Goal: Task Accomplishment & Management: Use online tool/utility

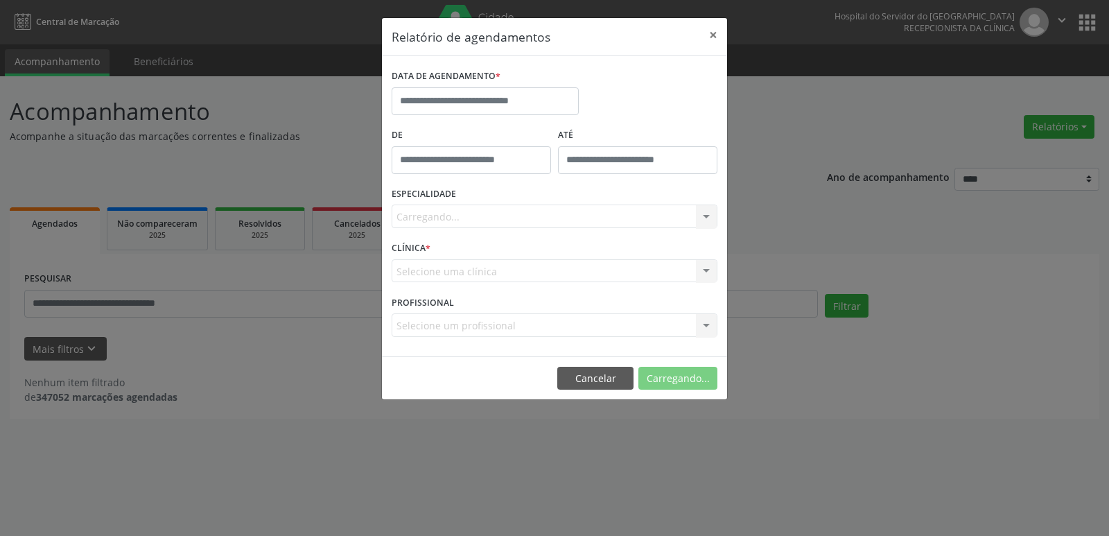
select select "*"
click at [546, 105] on input "text" at bounding box center [485, 101] width 187 height 28
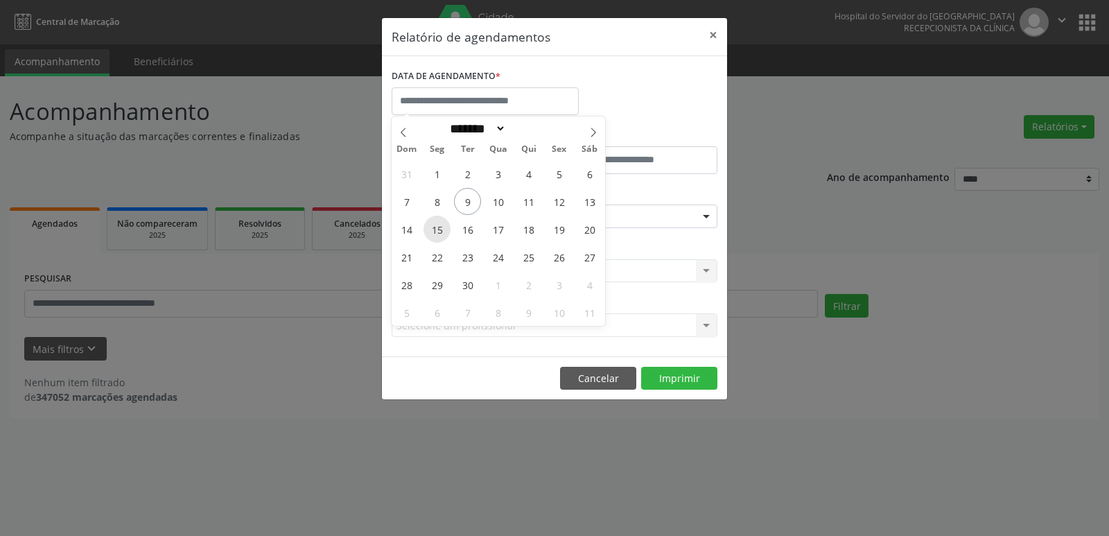
click at [441, 226] on span "15" at bounding box center [436, 229] width 27 height 27
type input "**********"
drag, startPoint x: 441, startPoint y: 226, endPoint x: 560, endPoint y: 238, distance: 119.9
click at [560, 238] on div "31 1 2 3 4 5 6 7 8 9 10 11 12 13 14 15 16 17 18 19 20 21 22 23 24 25 26 27 28 2…" at bounding box center [498, 242] width 213 height 166
click at [559, 238] on span "19" at bounding box center [558, 229] width 27 height 27
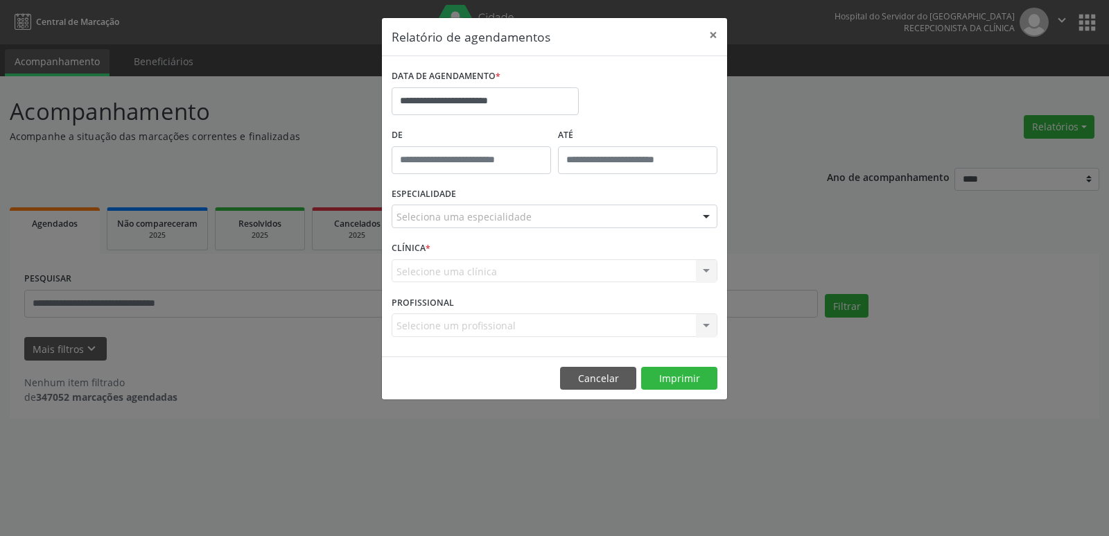
click at [703, 214] on div at bounding box center [706, 217] width 21 height 24
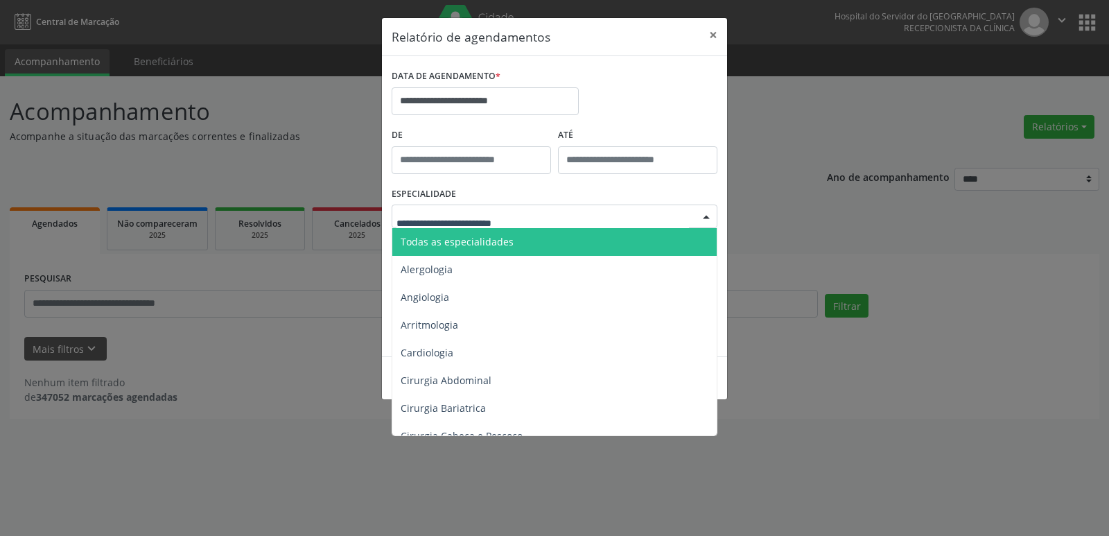
click at [545, 239] on span "Todas as especialidades" at bounding box center [555, 242] width 326 height 28
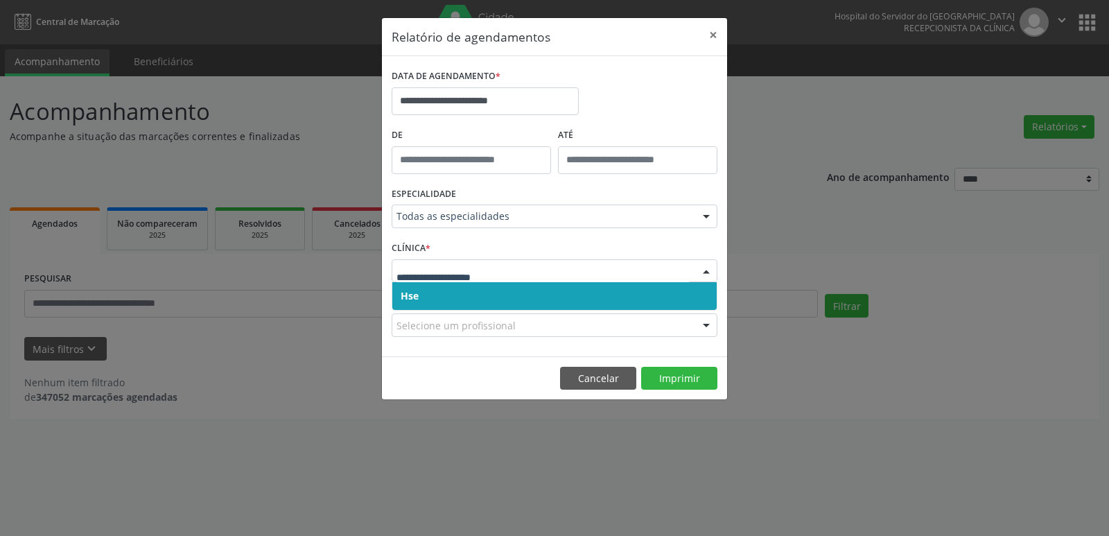
click at [708, 266] on div at bounding box center [706, 272] width 21 height 24
click at [573, 295] on span "Hse" at bounding box center [554, 296] width 324 height 28
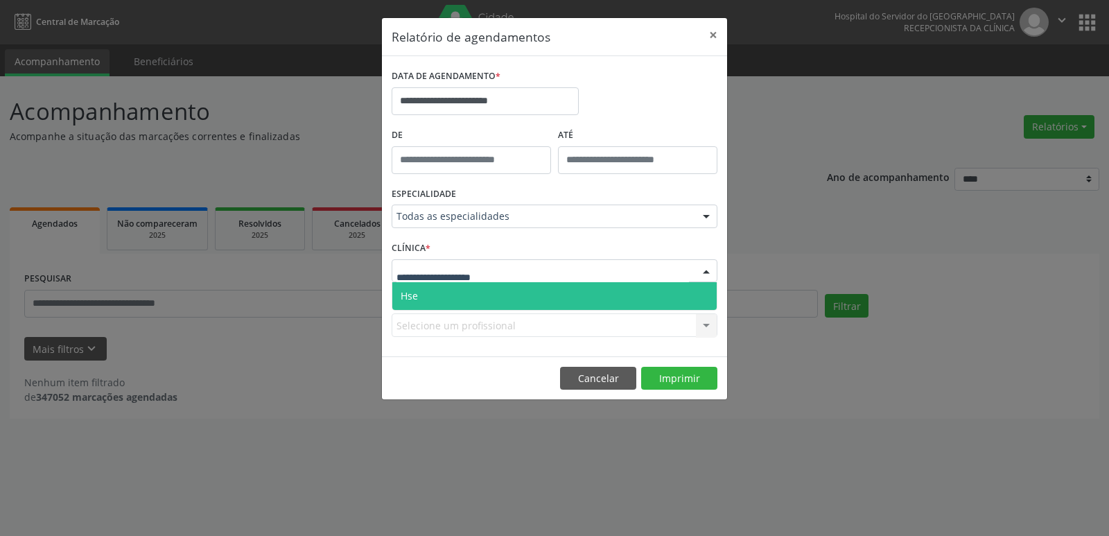
click at [708, 275] on div at bounding box center [706, 272] width 21 height 24
click at [509, 300] on span "Hse" at bounding box center [554, 296] width 324 height 28
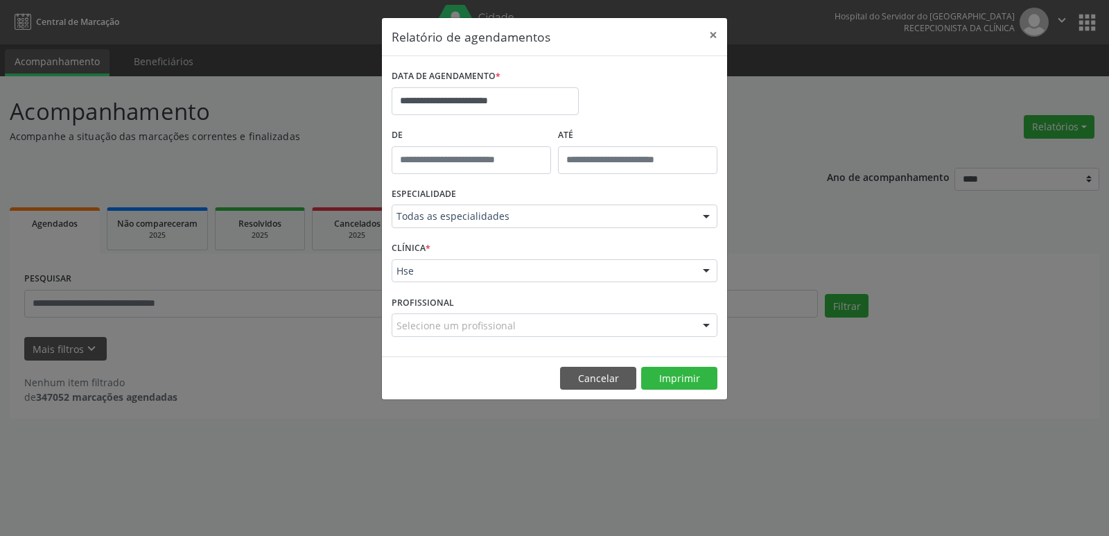
click at [707, 217] on div at bounding box center [706, 217] width 21 height 24
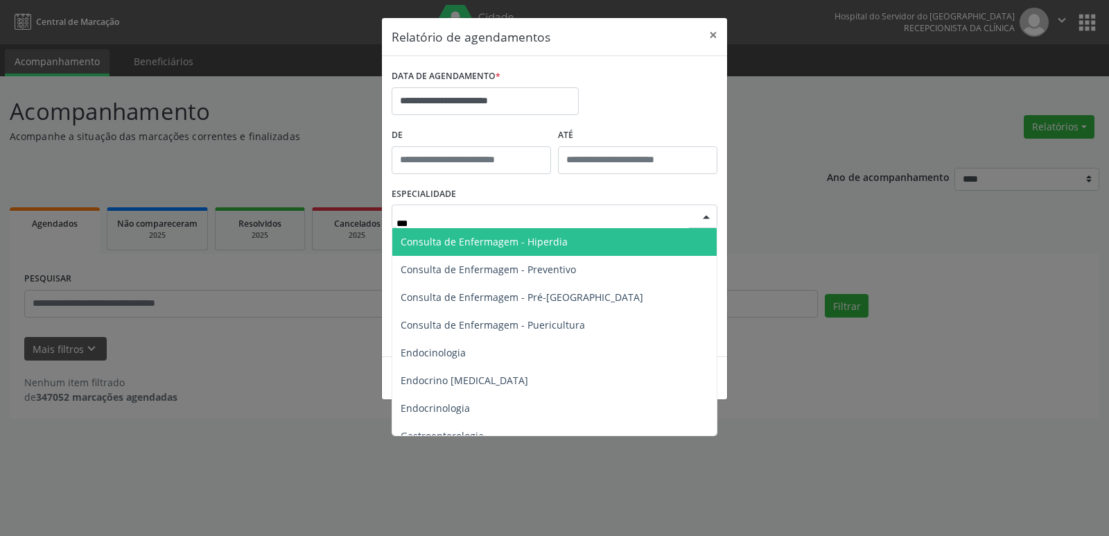
type input "****"
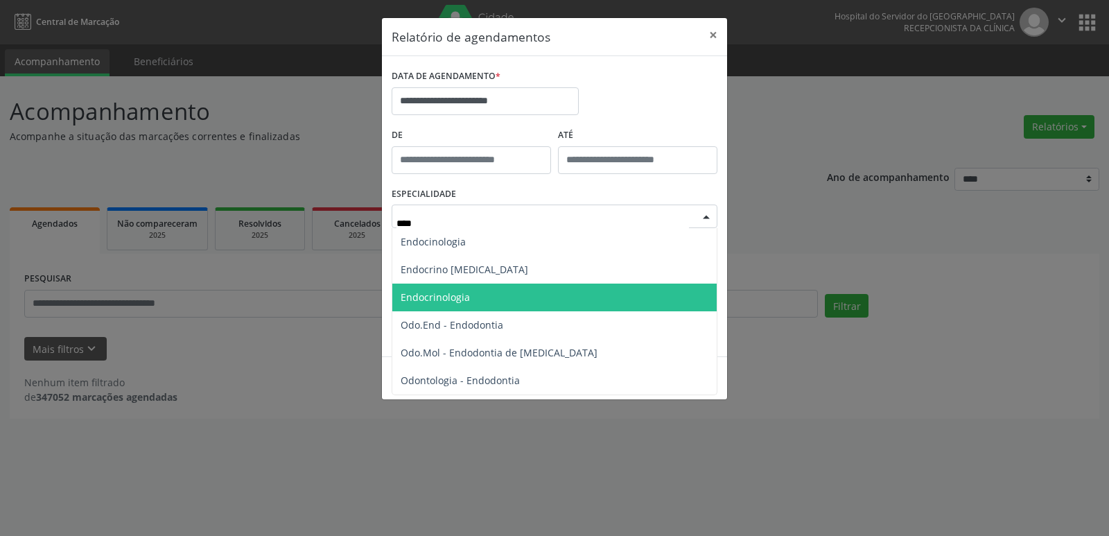
click at [459, 295] on span "Endocrinologia" at bounding box center [435, 296] width 69 height 13
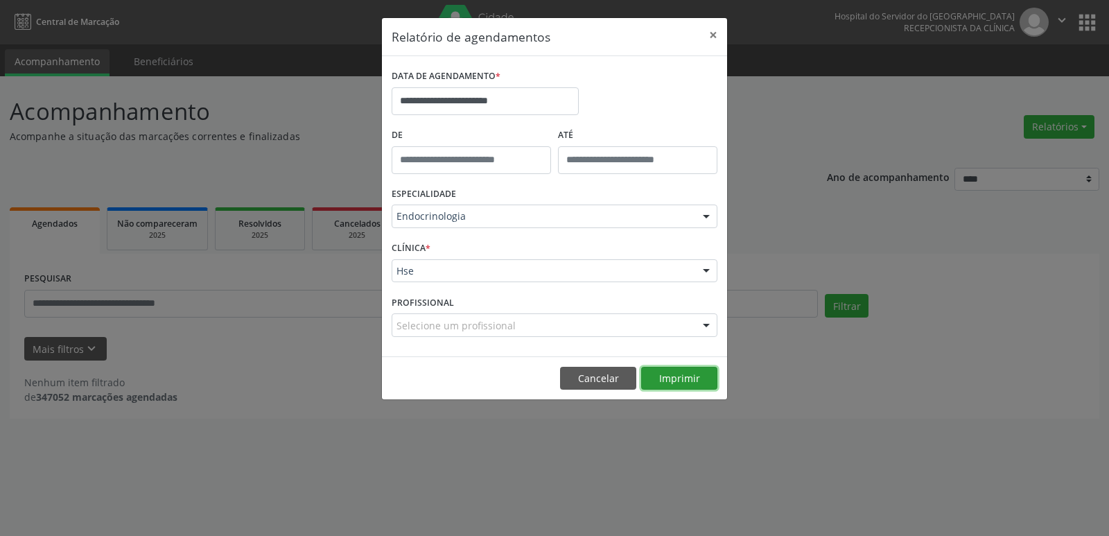
click at [681, 376] on button "Imprimir" at bounding box center [679, 379] width 76 height 24
